Goal: Task Accomplishment & Management: Manage account settings

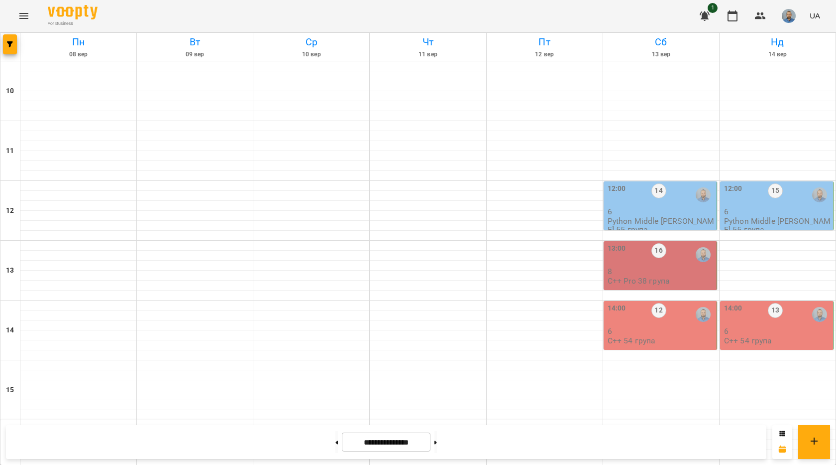
scroll to position [349, 0]
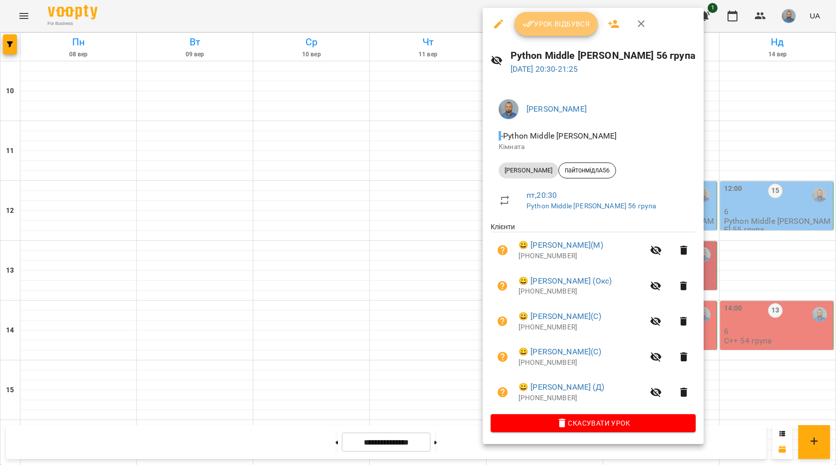
click at [570, 18] on span "Урок відбувся" at bounding box center [557, 24] width 68 height 12
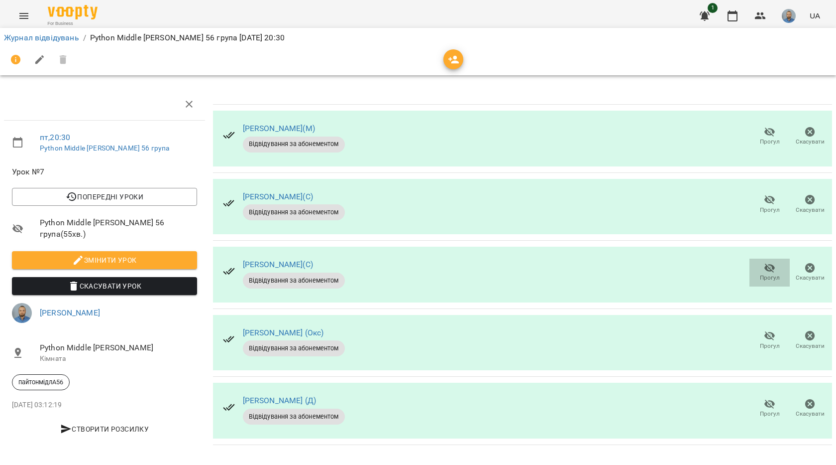
click at [765, 267] on icon "button" at bounding box center [770, 267] width 11 height 9
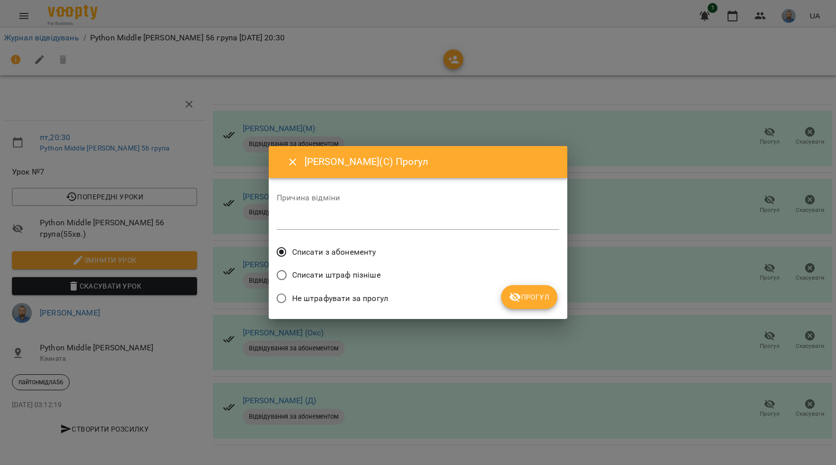
drag, startPoint x: 543, startPoint y: 298, endPoint x: 536, endPoint y: 303, distance: 8.3
click at [542, 301] on span "Прогул" at bounding box center [529, 297] width 40 height 12
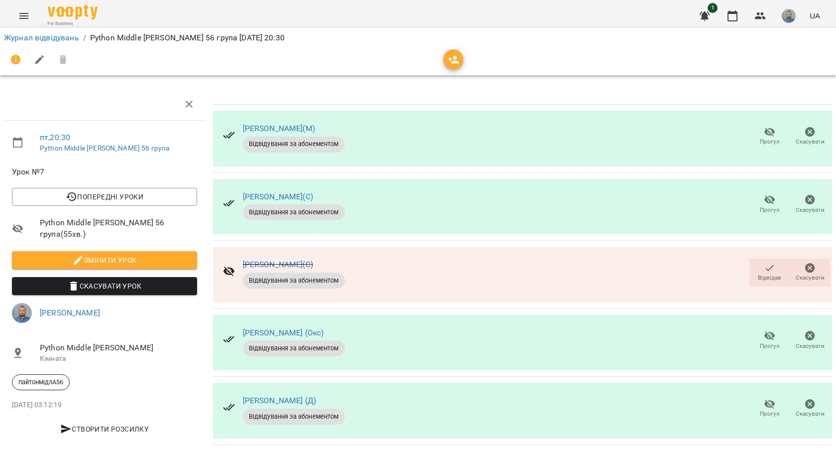
click at [771, 325] on div "Прогул Скасувати" at bounding box center [790, 341] width 85 height 32
click at [770, 329] on button "Прогул" at bounding box center [770, 341] width 40 height 28
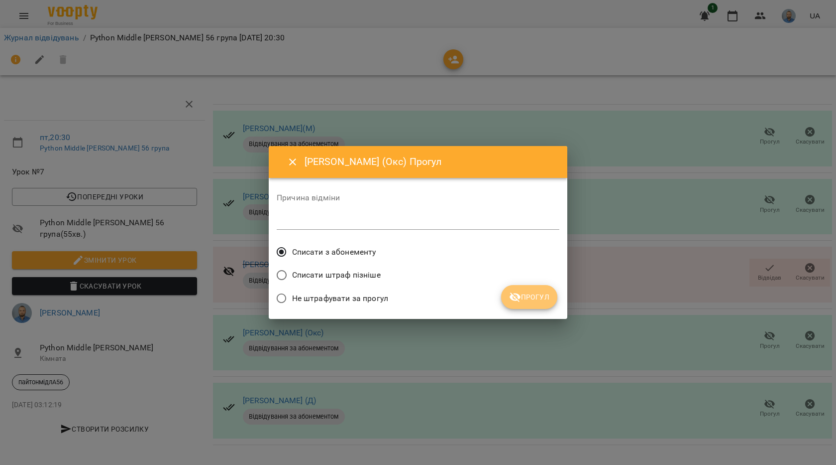
click at [540, 308] on button "Прогул" at bounding box center [529, 297] width 56 height 24
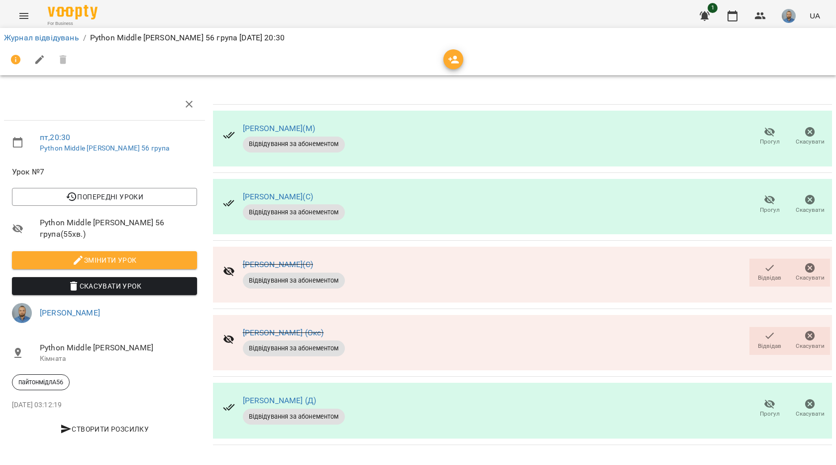
click at [772, 403] on icon "button" at bounding box center [770, 404] width 12 height 12
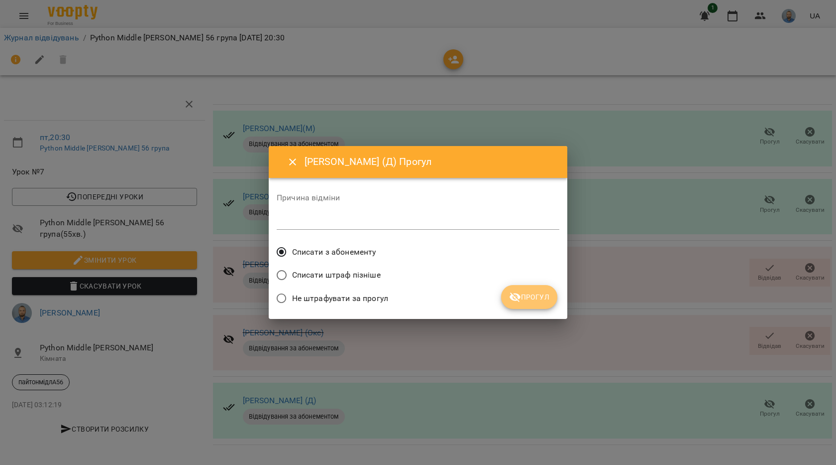
click at [515, 297] on icon "submit" at bounding box center [515, 296] width 11 height 9
